Goal: Task Accomplishment & Management: Manage account settings

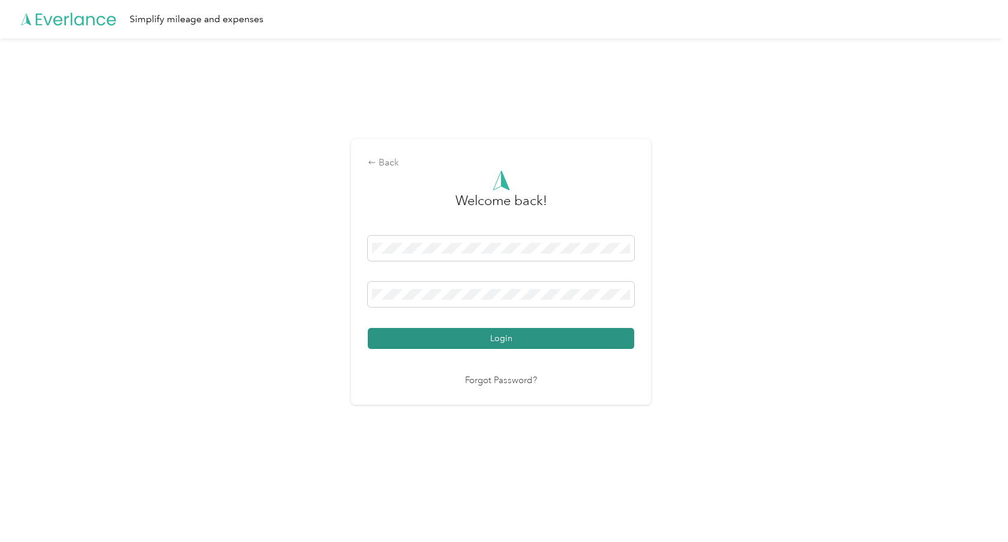
click at [482, 338] on button "Login" at bounding box center [501, 338] width 266 height 21
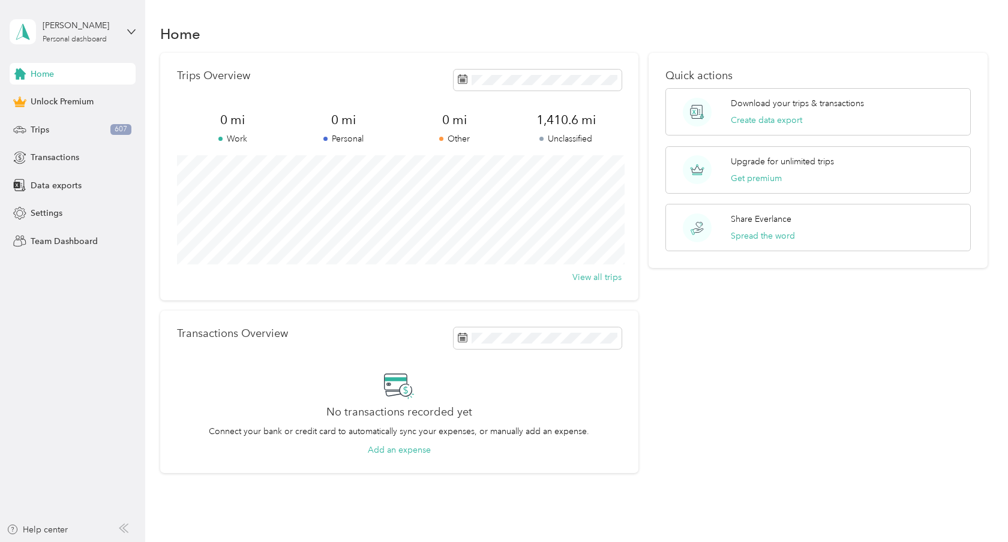
click at [646, 319] on div "Trips Overview 0 mi Work 0 mi Personal 0 mi Other 1,410.6 mi Unclassified View …" at bounding box center [573, 263] width 827 height 421
click at [81, 208] on div "Settings" at bounding box center [73, 214] width 126 height 22
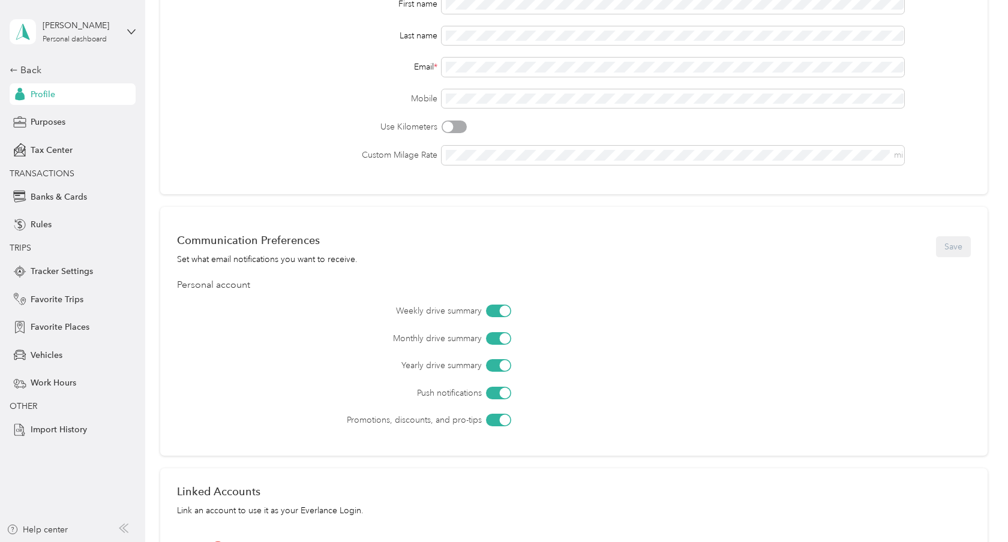
scroll to position [152, 0]
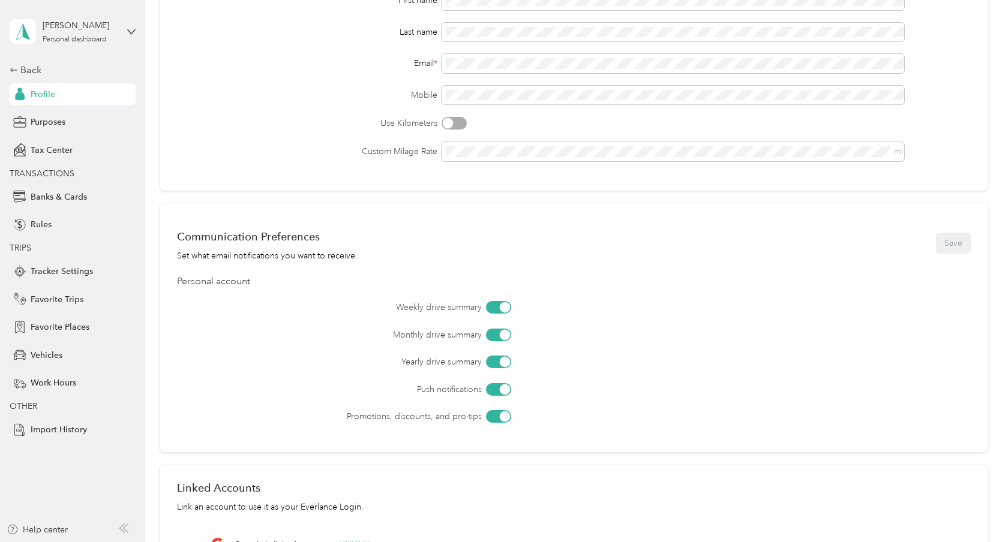
click at [498, 417] on div at bounding box center [498, 416] width 25 height 13
click at [498, 387] on div at bounding box center [498, 389] width 25 height 13
click at [498, 361] on div at bounding box center [498, 362] width 25 height 13
click at [498, 329] on div at bounding box center [498, 335] width 25 height 13
click at [497, 305] on div at bounding box center [498, 307] width 25 height 13
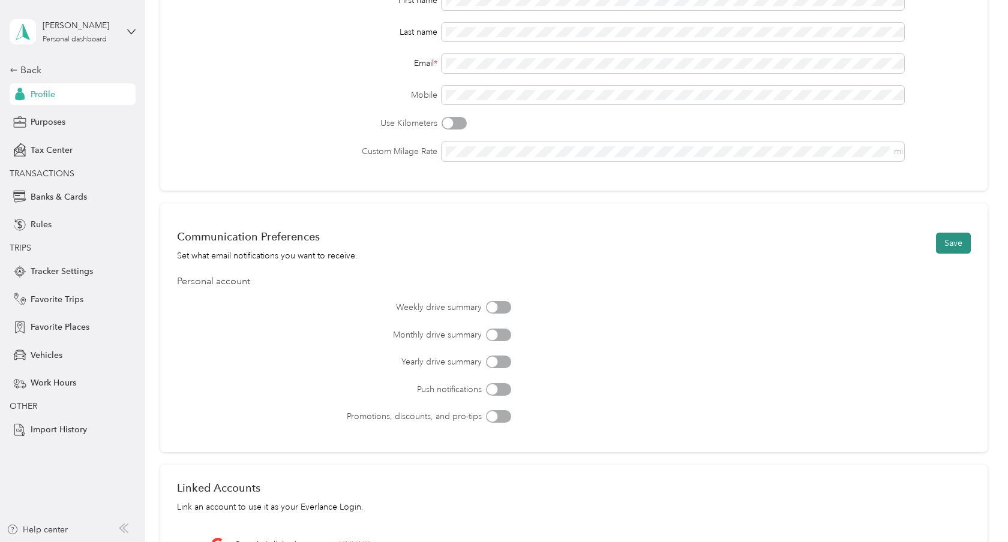
click at [967, 236] on button "Save" at bounding box center [953, 243] width 35 height 21
click at [89, 45] on div "[PERSON_NAME] Personal dashboard" at bounding box center [73, 32] width 126 height 42
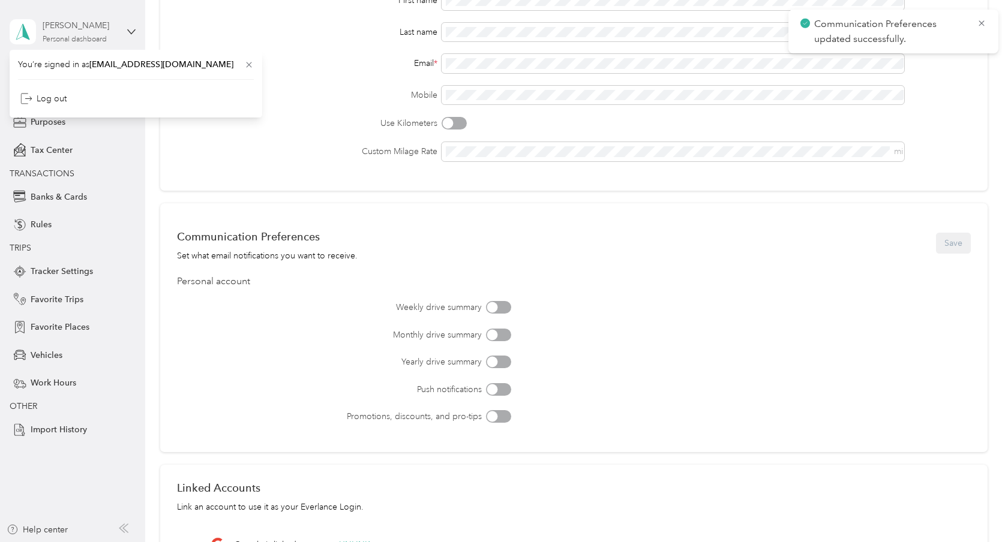
click at [95, 33] on div "[PERSON_NAME] Personal dashboard" at bounding box center [80, 31] width 75 height 24
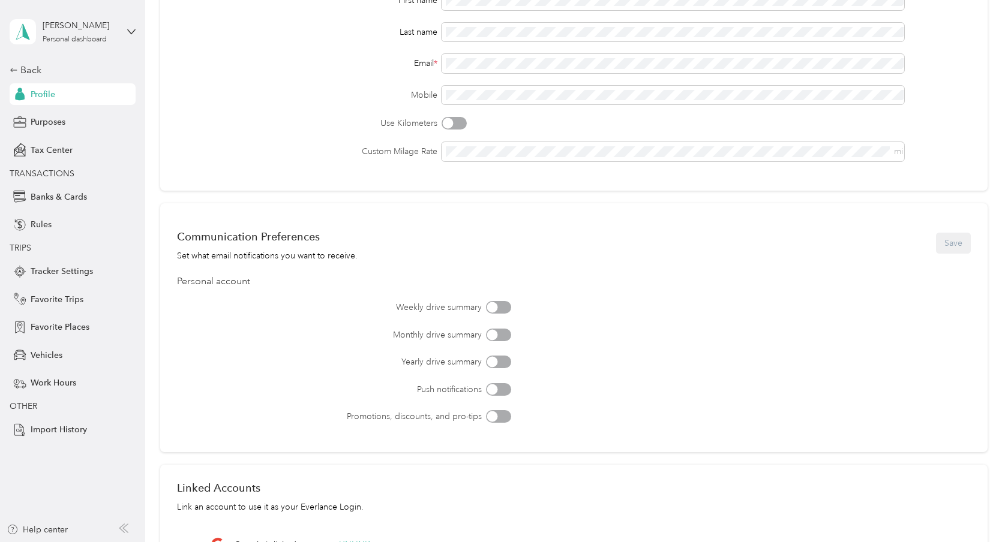
scroll to position [0, 0]
